Goal: Information Seeking & Learning: Learn about a topic

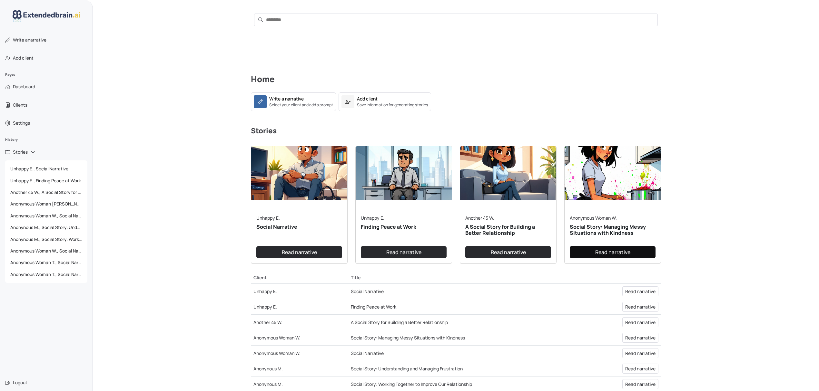
click at [603, 255] on link "Read narrative" at bounding box center [613, 252] width 86 height 12
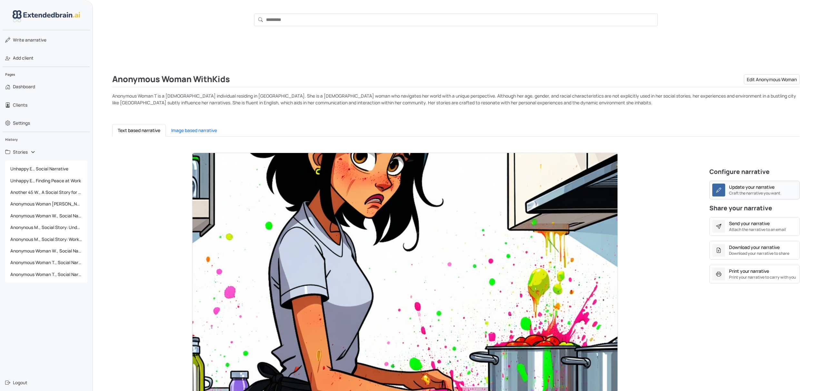
click at [764, 190] on div "Update your narrative" at bounding box center [751, 187] width 45 height 7
type textarea "**********"
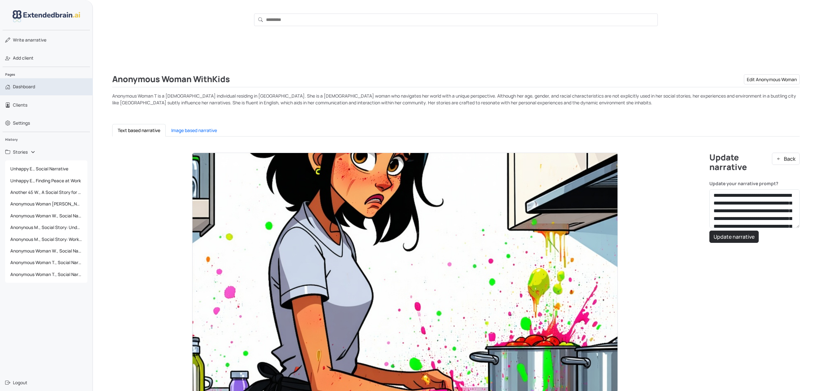
click at [30, 84] on span "Dashboard" at bounding box center [24, 86] width 22 height 6
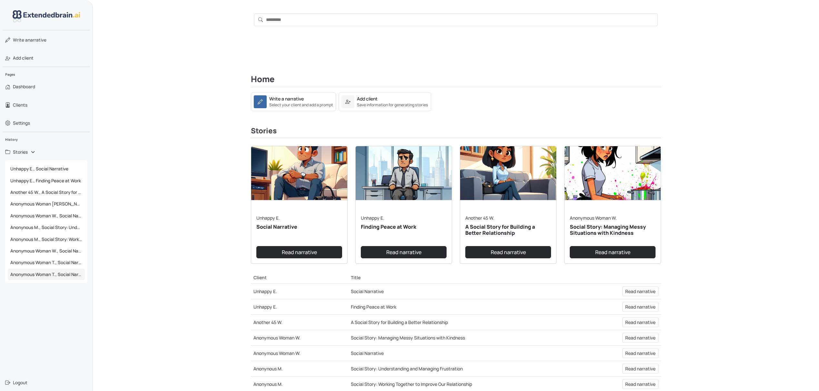
click at [31, 275] on span "Anonymous Woman T., Social Narrative" at bounding box center [46, 275] width 77 height 12
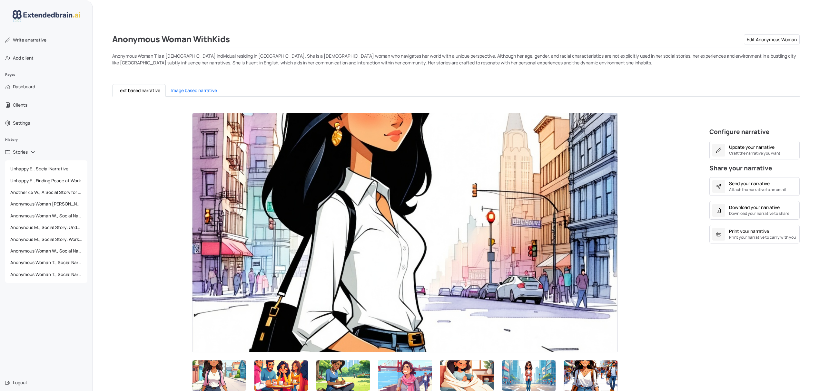
scroll to position [172, 0]
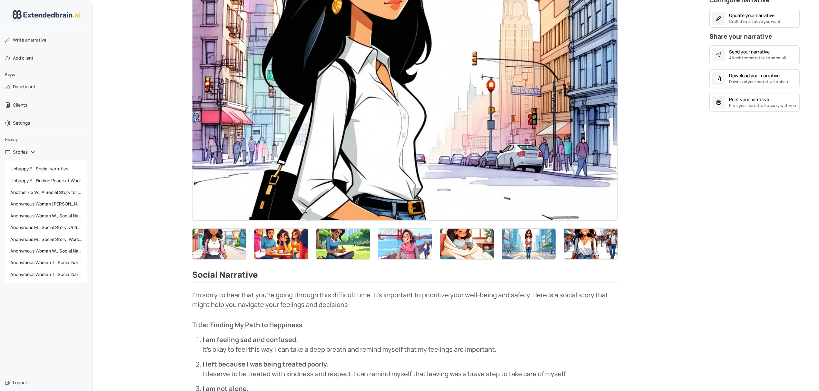
click at [214, 240] on img at bounding box center [219, 244] width 54 height 31
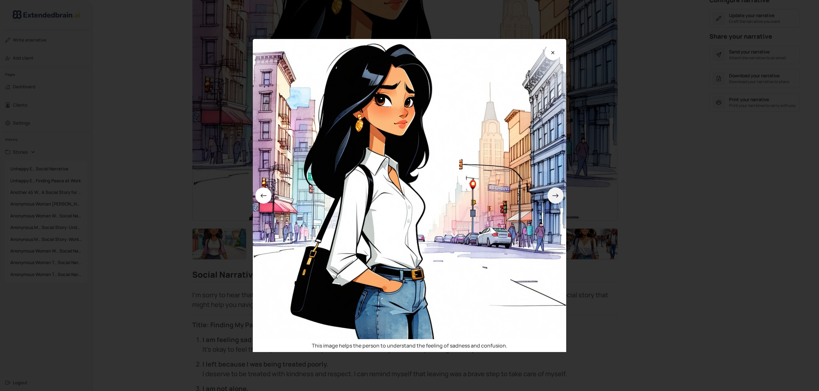
click at [558, 197] on icon at bounding box center [555, 195] width 7 height 7
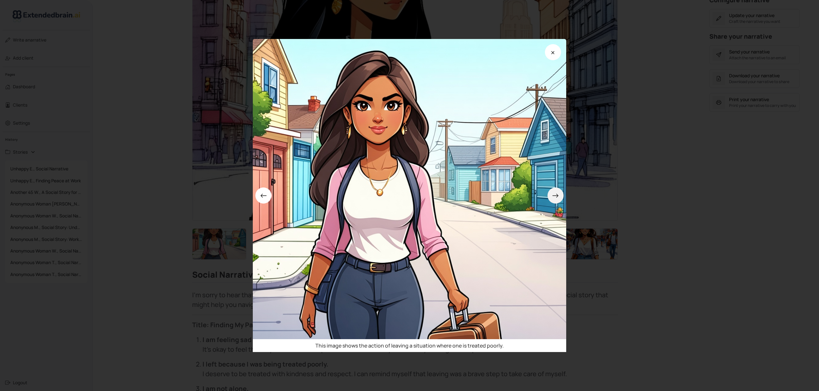
click at [558, 197] on icon at bounding box center [555, 195] width 7 height 7
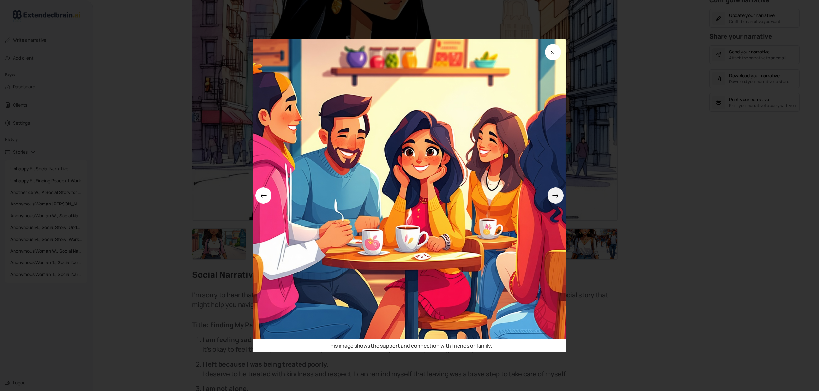
click at [558, 197] on icon at bounding box center [555, 195] width 7 height 7
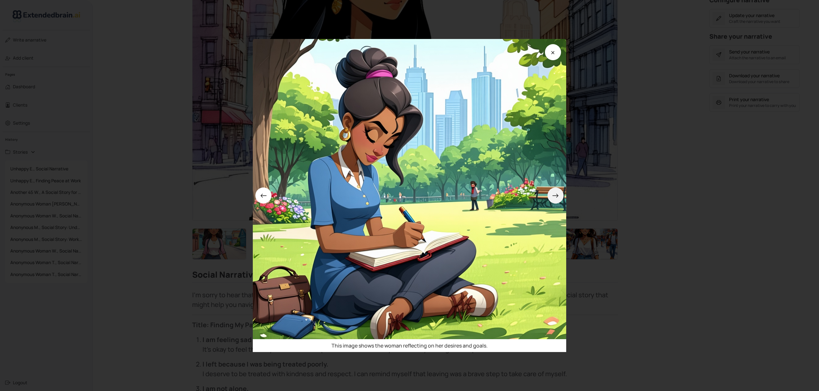
click at [558, 197] on icon at bounding box center [555, 195] width 7 height 7
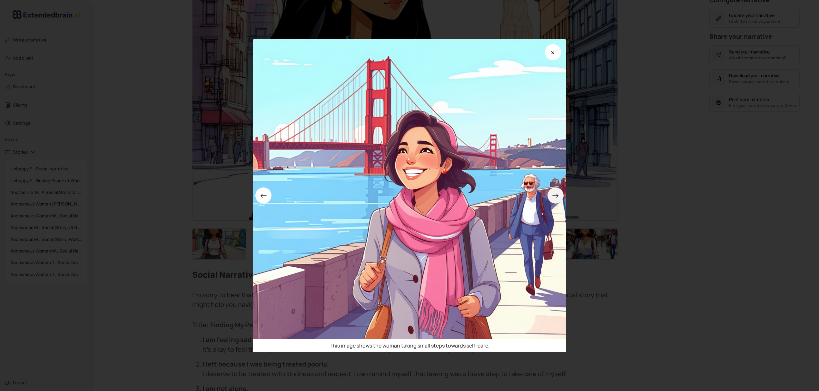
click at [558, 197] on icon at bounding box center [555, 195] width 7 height 7
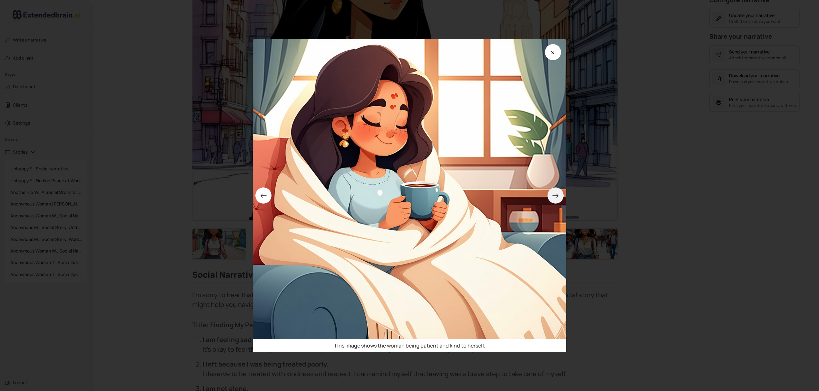
click at [558, 197] on icon at bounding box center [555, 195] width 7 height 7
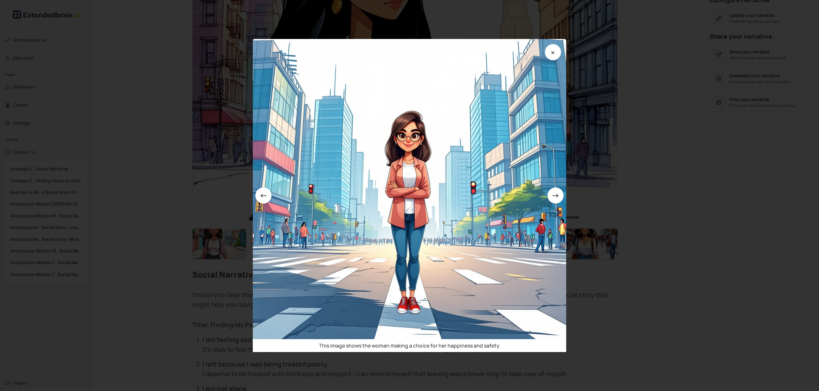
click at [684, 215] on div "This image shows the woman making a choice for her happiness and safety." at bounding box center [409, 195] width 819 height 391
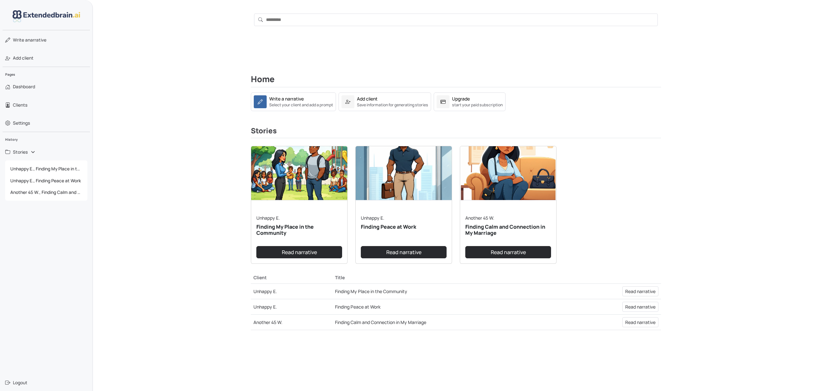
click at [310, 171] on img at bounding box center [299, 173] width 96 height 54
click at [303, 250] on link "Read narrative" at bounding box center [299, 252] width 86 height 12
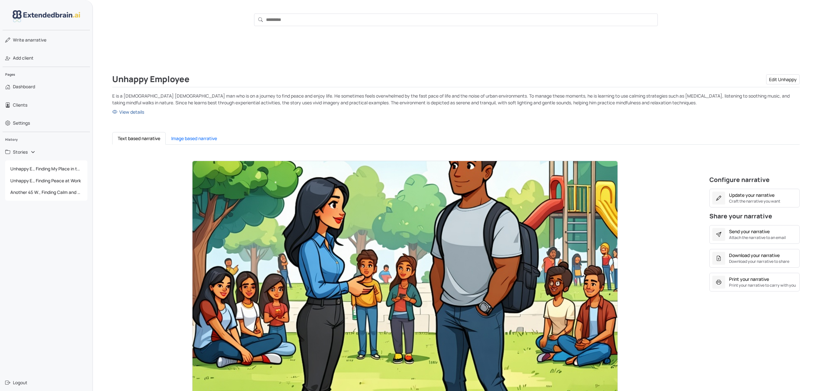
scroll to position [172, 0]
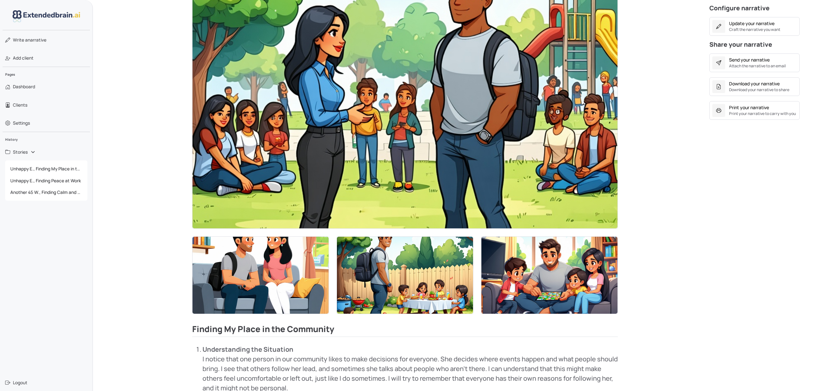
click at [331, 209] on img at bounding box center [404, 108] width 425 height 239
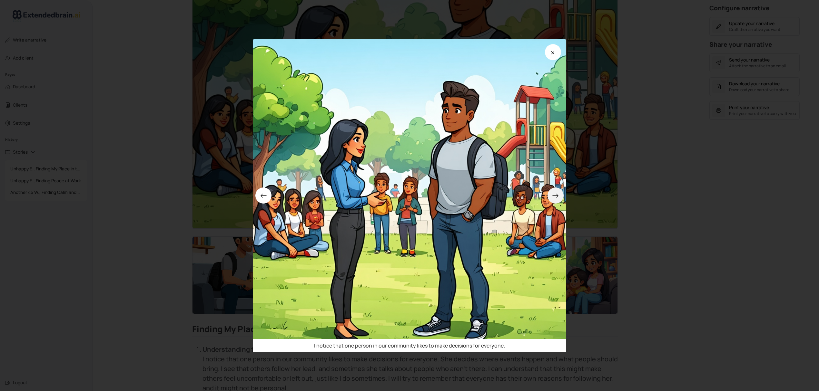
click at [557, 195] on icon at bounding box center [555, 195] width 7 height 7
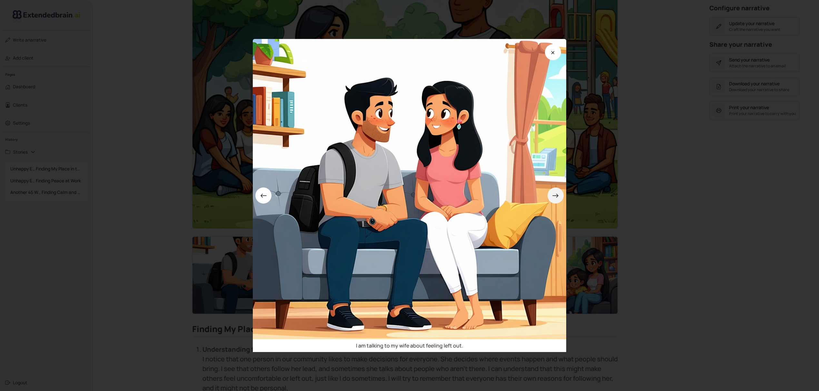
click at [557, 195] on icon at bounding box center [555, 195] width 7 height 7
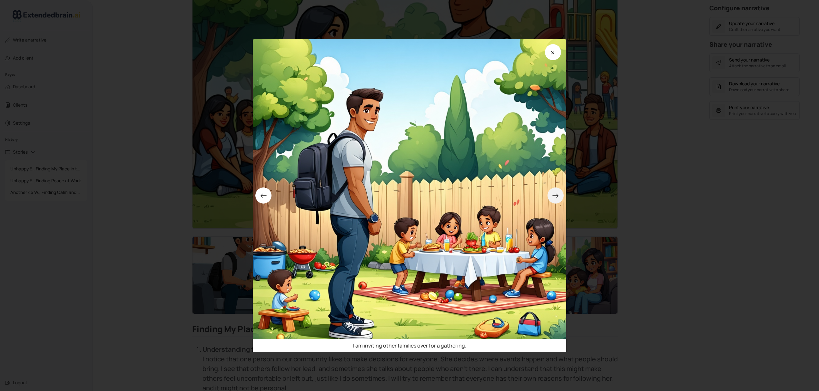
click at [557, 195] on icon at bounding box center [555, 195] width 7 height 7
